Goal: Transaction & Acquisition: Download file/media

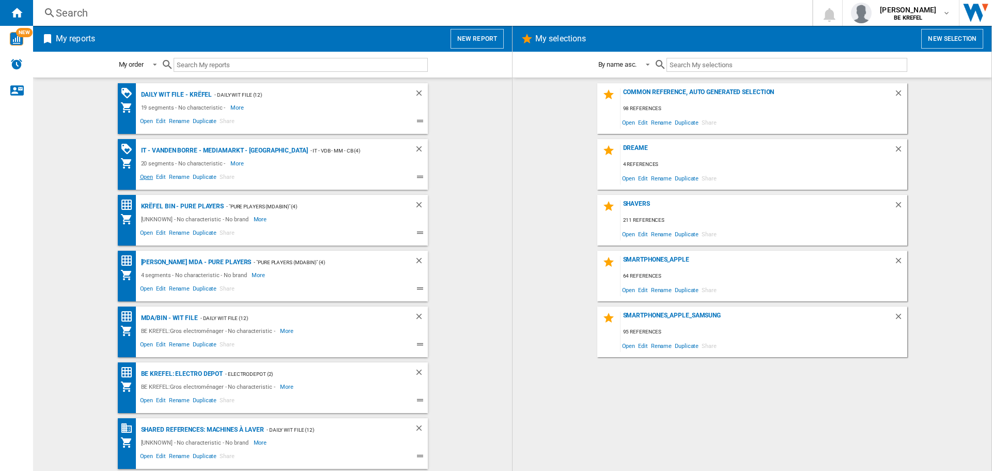
click at [142, 176] on span "Open" at bounding box center [146, 178] width 17 height 12
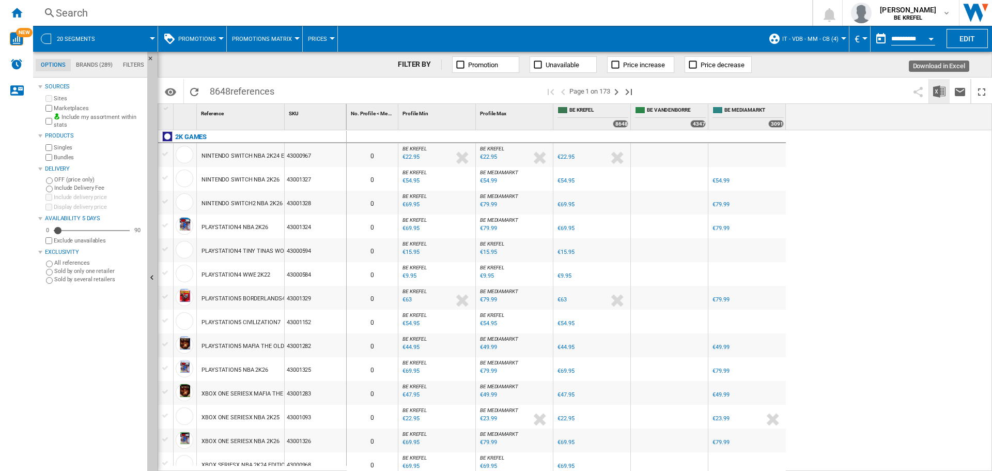
click at [939, 92] on img "Download in Excel" at bounding box center [939, 91] width 12 height 12
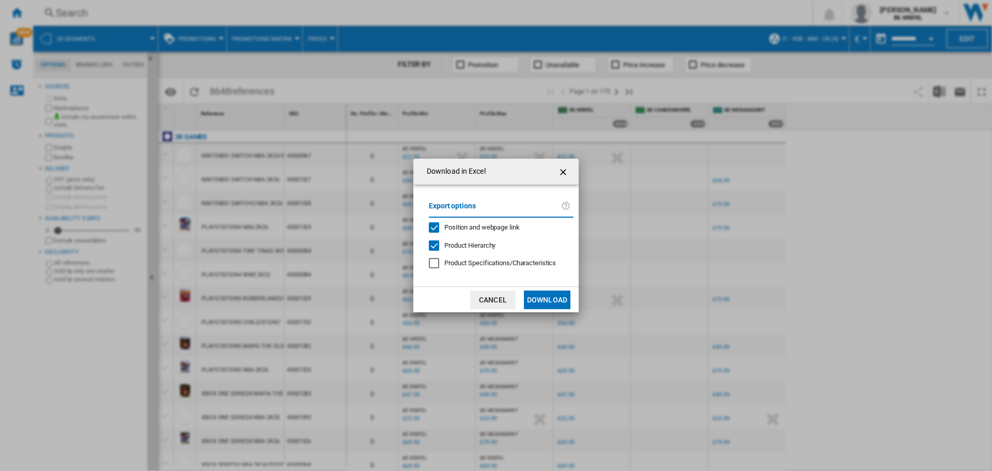
click at [548, 299] on button "Download" at bounding box center [547, 299] width 47 height 19
